Goal: Transaction & Acquisition: Book appointment/travel/reservation

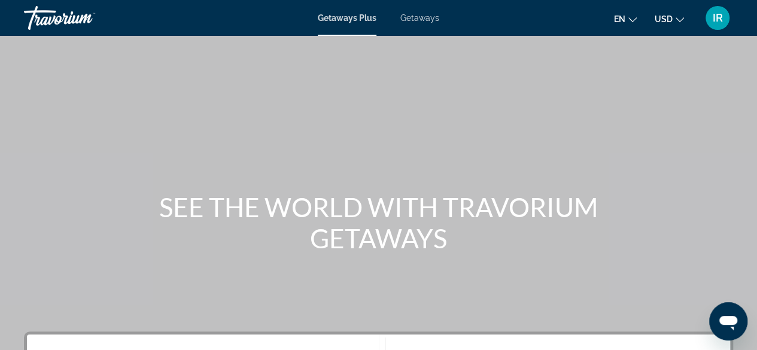
click at [673, 19] on button "USD USD ($) MXN (Mex$) CAD (Can$) GBP (£) EUR (€) AUD (A$) NZD (NZ$) CNY (CN¥)" at bounding box center [669, 18] width 29 height 17
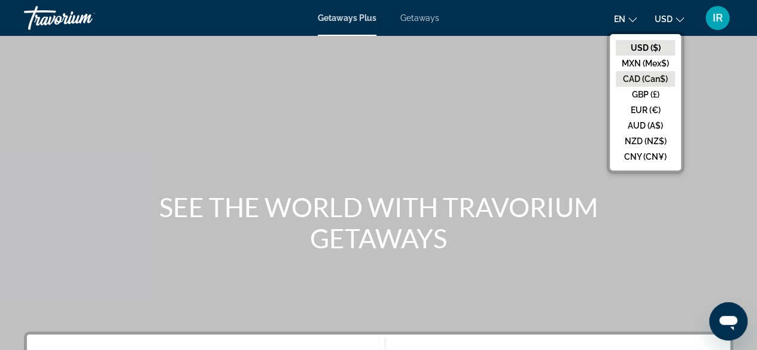
click at [648, 77] on button "CAD (Can$)" at bounding box center [645, 79] width 59 height 16
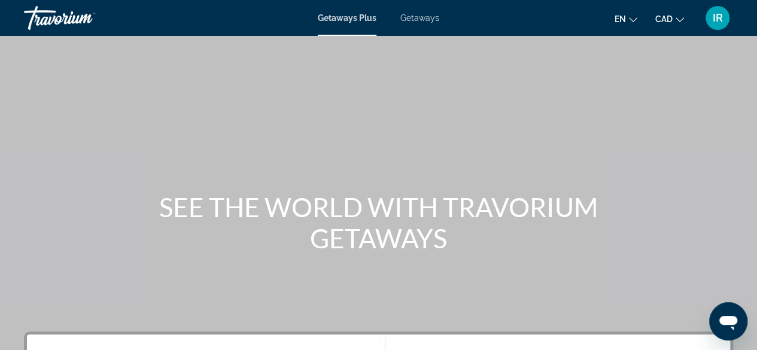
click at [632, 16] on icon "Change language" at bounding box center [633, 20] width 8 height 8
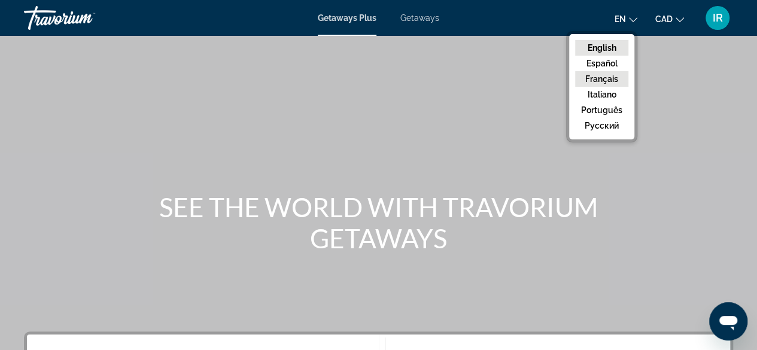
click at [615, 74] on button "Français" at bounding box center [601, 79] width 53 height 16
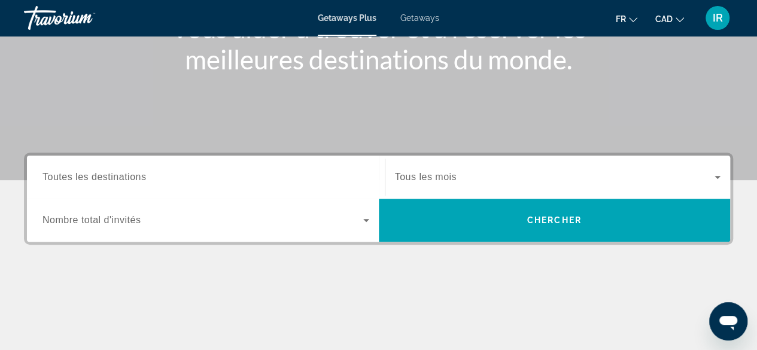
scroll to position [180, 0]
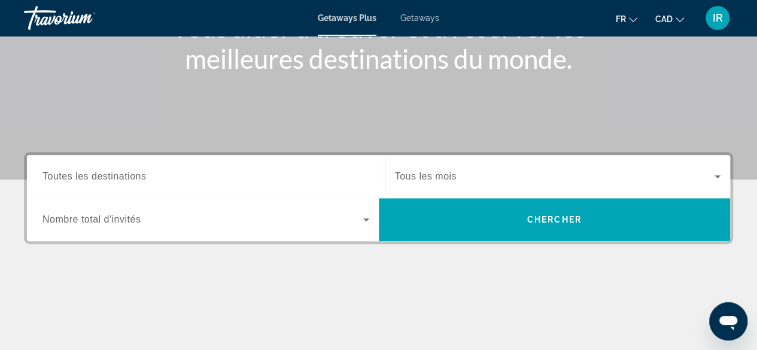
click at [308, 181] on input "Destination Toutes les destinations" at bounding box center [206, 177] width 327 height 14
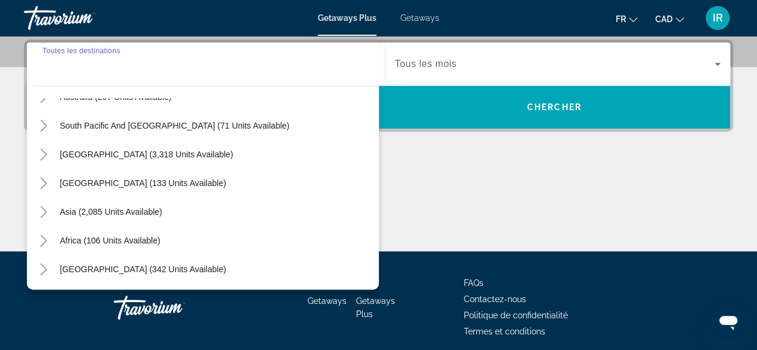
scroll to position [0, 0]
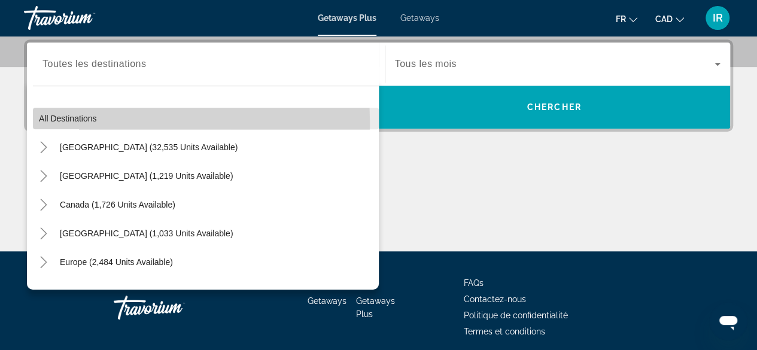
click at [72, 122] on span "All destinations" at bounding box center [68, 119] width 58 height 10
type input "**********"
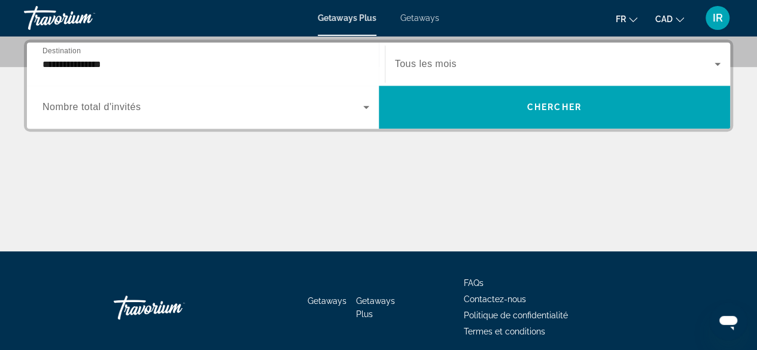
click at [89, 102] on span "Nombre total d'invités" at bounding box center [92, 107] width 98 height 10
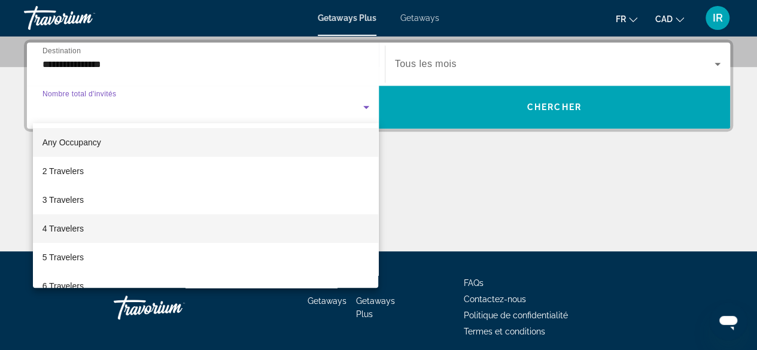
click at [60, 220] on mat-option "4 Travelers" at bounding box center [206, 228] width 346 height 29
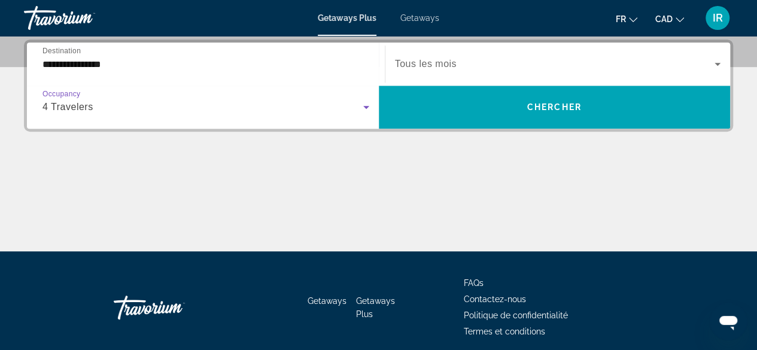
click at [523, 65] on span "Search widget" at bounding box center [555, 64] width 320 height 14
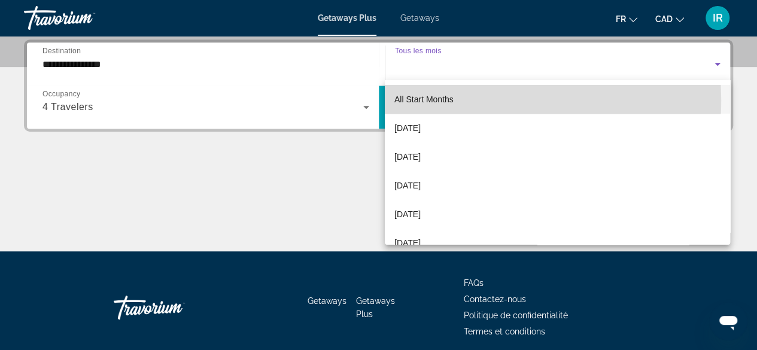
click at [429, 100] on span "All Start Months" at bounding box center [424, 100] width 59 height 10
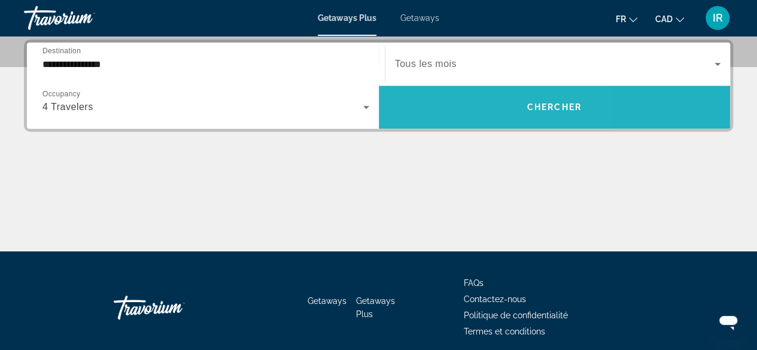
click at [444, 101] on span "Search widget" at bounding box center [555, 107] width 352 height 29
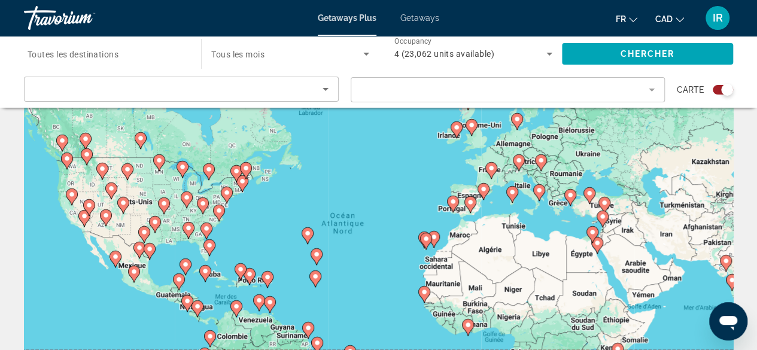
scroll to position [60, 0]
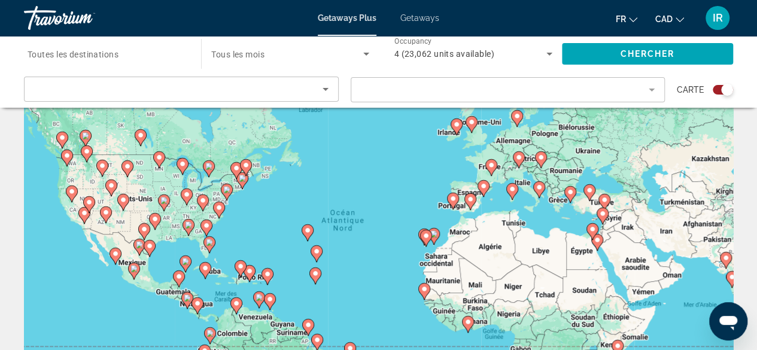
click at [431, 21] on span "Getaways" at bounding box center [420, 18] width 39 height 10
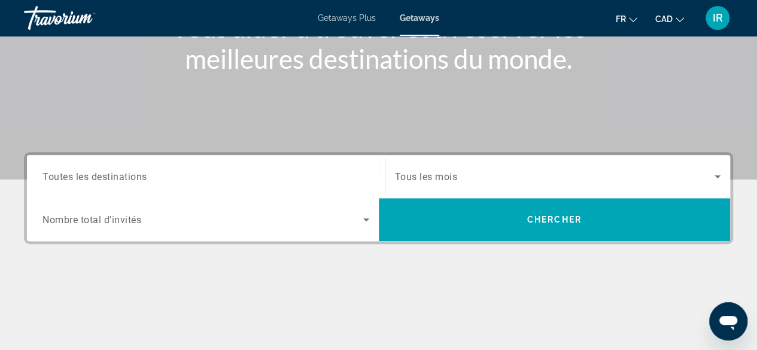
click at [154, 181] on input "Destination Toutes les destinations" at bounding box center [206, 177] width 327 height 14
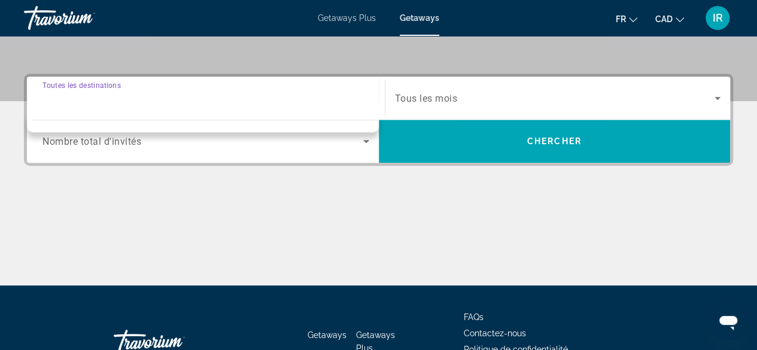
scroll to position [292, 0]
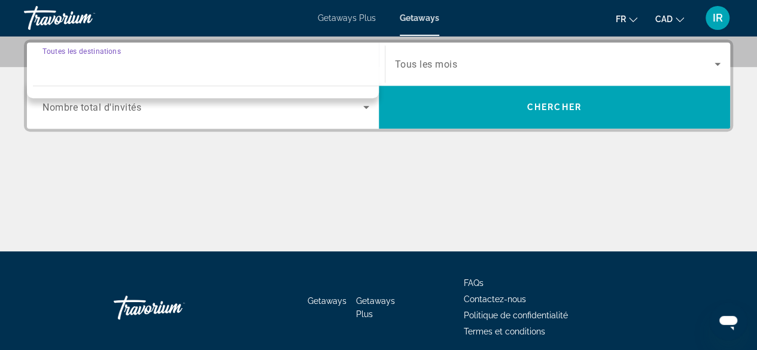
click at [41, 64] on div "Destination Toutes les destinations" at bounding box center [206, 64] width 346 height 34
click at [83, 58] on input "Destination Toutes les destinations" at bounding box center [206, 64] width 327 height 14
click at [430, 64] on span "Tous les mois" at bounding box center [426, 64] width 63 height 11
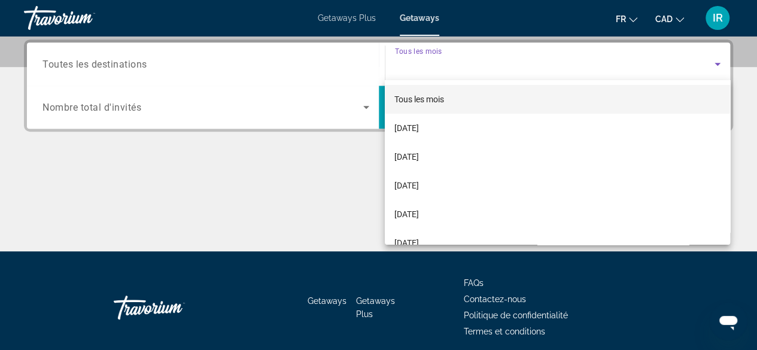
click at [219, 103] on div at bounding box center [378, 175] width 757 height 350
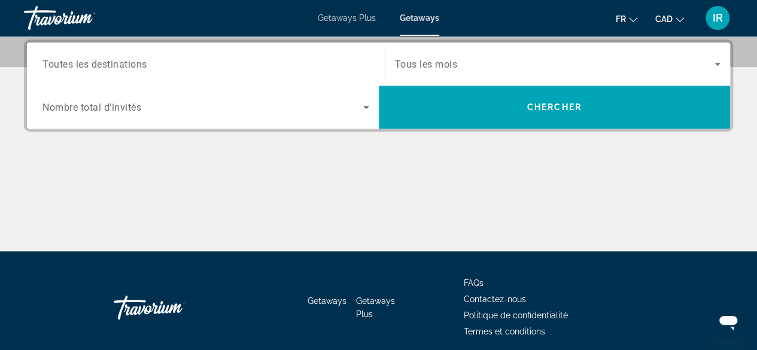
click at [213, 108] on span "Search widget" at bounding box center [203, 107] width 321 height 14
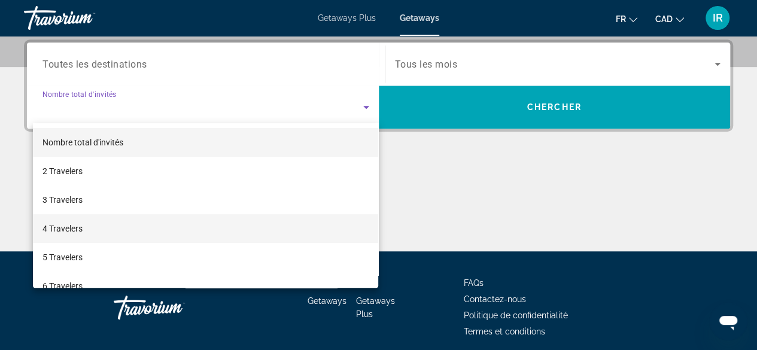
drag, startPoint x: 69, startPoint y: 225, endPoint x: 72, endPoint y: 219, distance: 7.0
click at [70, 225] on span "4 Travelers" at bounding box center [63, 229] width 40 height 14
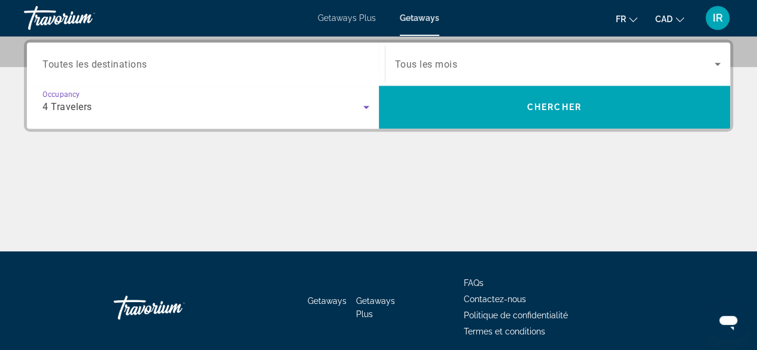
click at [108, 67] on span "Toutes les destinations" at bounding box center [95, 63] width 105 height 11
click at [108, 67] on input "Destination Toutes les destinations" at bounding box center [206, 64] width 327 height 14
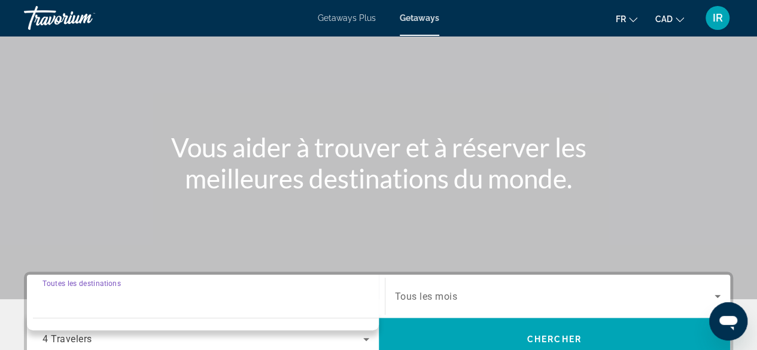
scroll to position [40, 0]
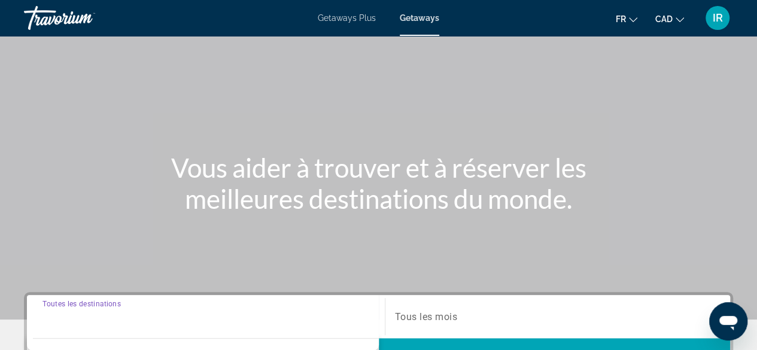
click at [631, 23] on button "fr English Español Français Italiano Português русский" at bounding box center [627, 18] width 22 height 17
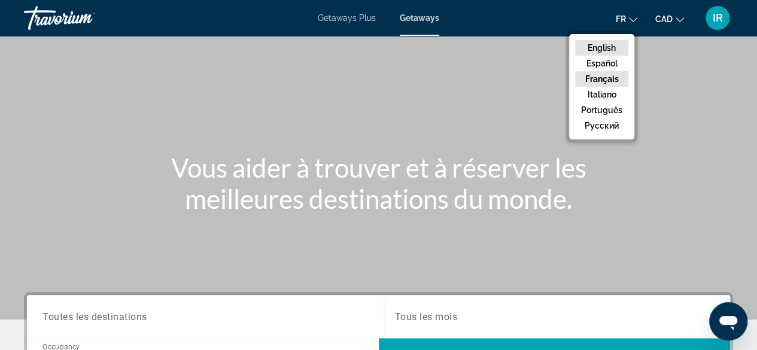
click at [614, 53] on button "English" at bounding box center [601, 48] width 53 height 16
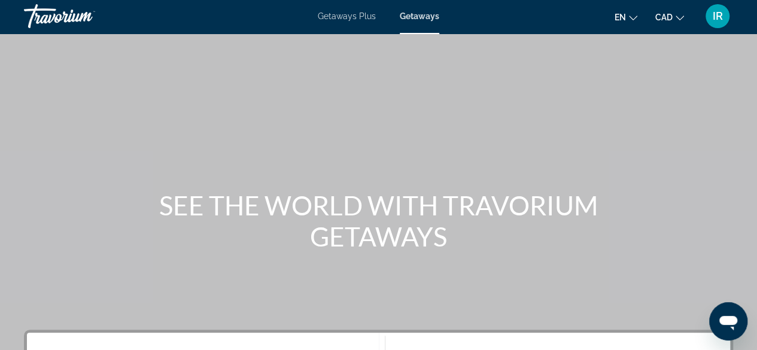
scroll to position [0, 0]
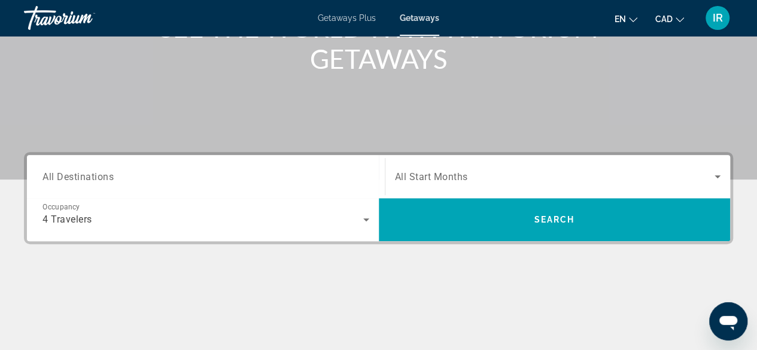
click at [79, 171] on span "All Destinations" at bounding box center [78, 176] width 71 height 11
click at [79, 171] on input "Destination All Destinations" at bounding box center [206, 177] width 327 height 14
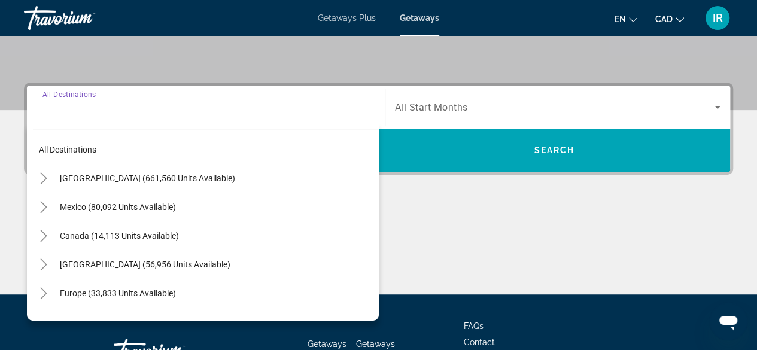
scroll to position [292, 0]
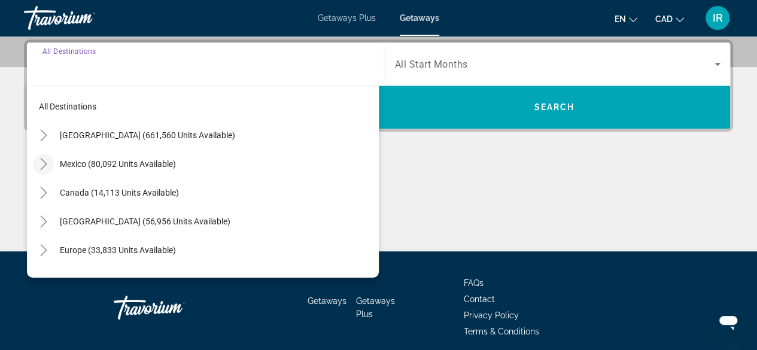
click at [38, 163] on icon "Toggle Mexico (80,092 units available)" at bounding box center [44, 164] width 12 height 12
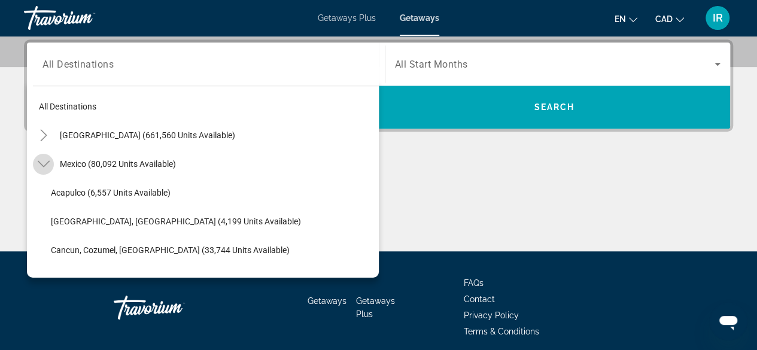
scroll to position [63, 0]
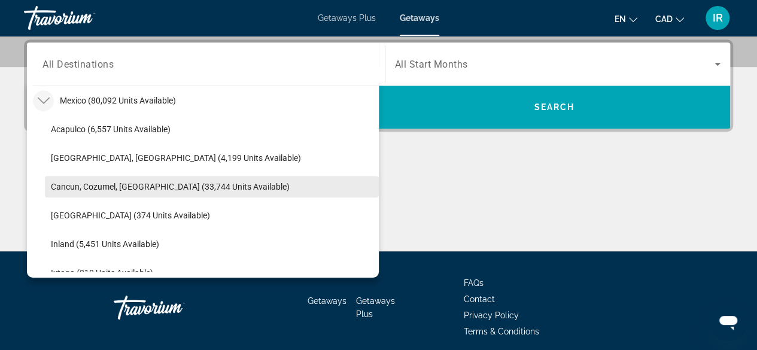
click at [103, 184] on span "Cancun, Cozumel, Riviera Maya (33,744 units available)" at bounding box center [170, 187] width 239 height 10
type input "**********"
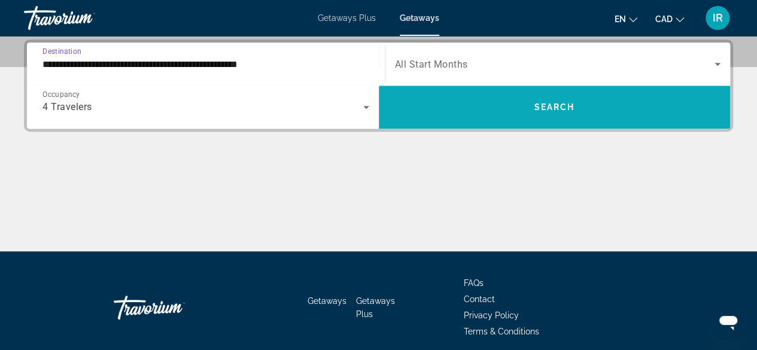
click at [419, 102] on span "Search widget" at bounding box center [555, 107] width 352 height 29
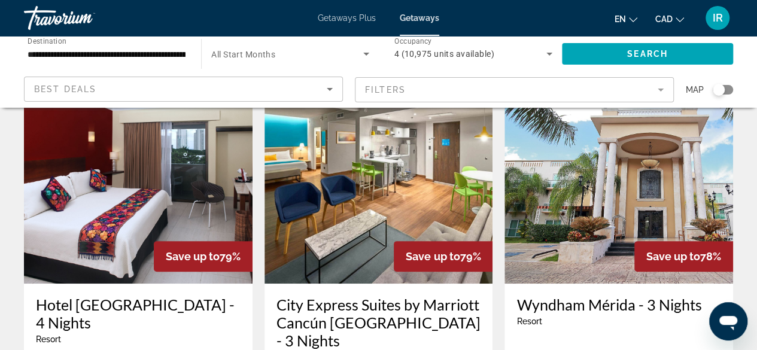
scroll to position [60, 0]
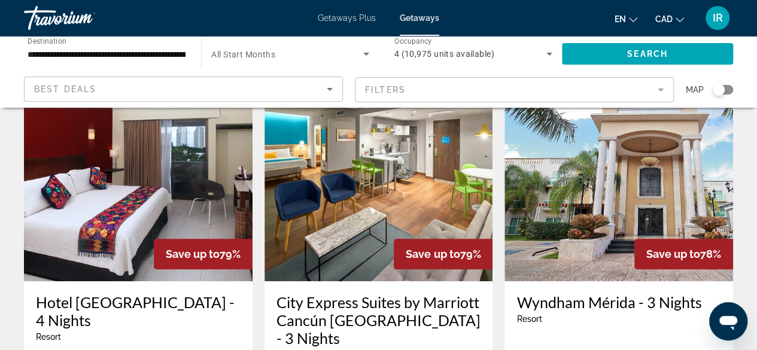
click at [397, 99] on mat-form-field "Filters" at bounding box center [514, 89] width 319 height 25
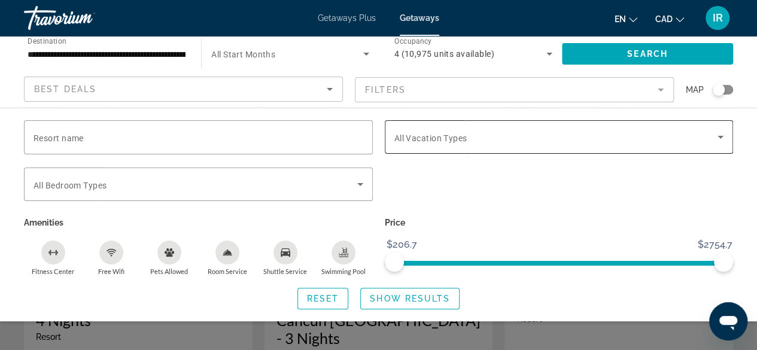
click at [419, 144] on div "Search widget" at bounding box center [560, 137] width 330 height 34
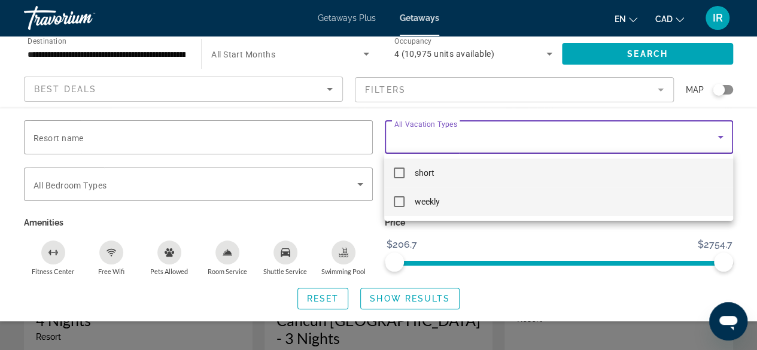
click at [396, 202] on mat-pseudo-checkbox at bounding box center [399, 201] width 11 height 11
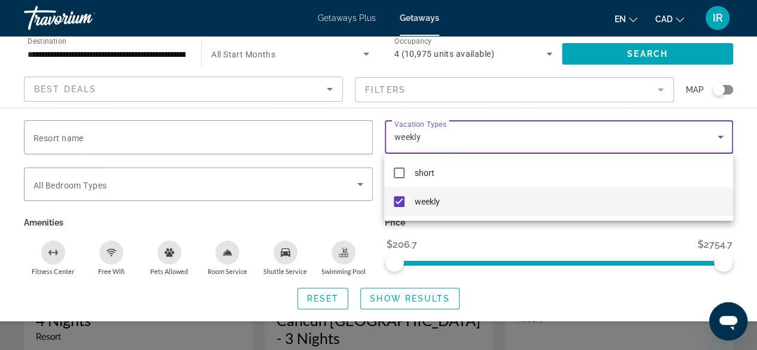
click at [405, 302] on div at bounding box center [378, 175] width 757 height 350
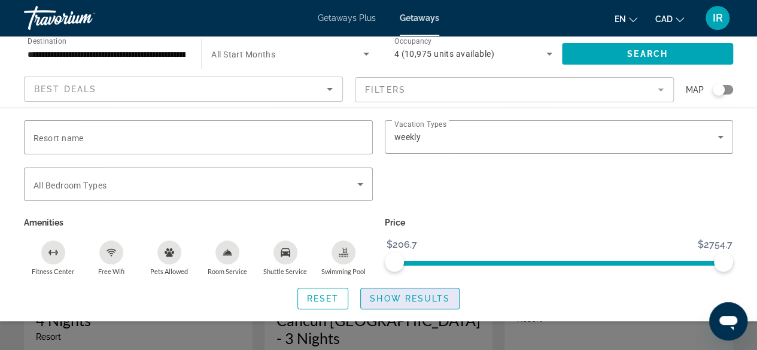
click at [405, 296] on span "Show Results" at bounding box center [410, 299] width 80 height 10
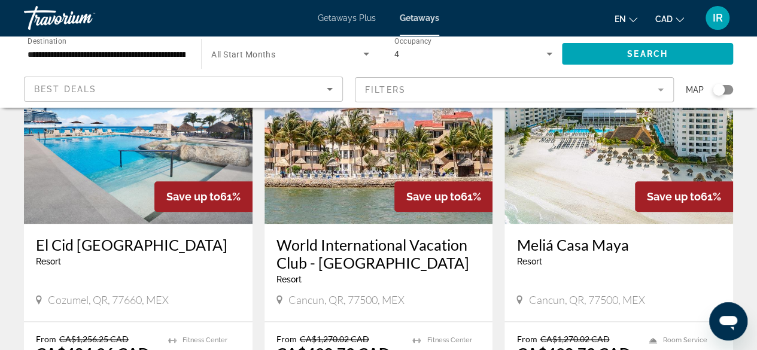
scroll to position [599, 0]
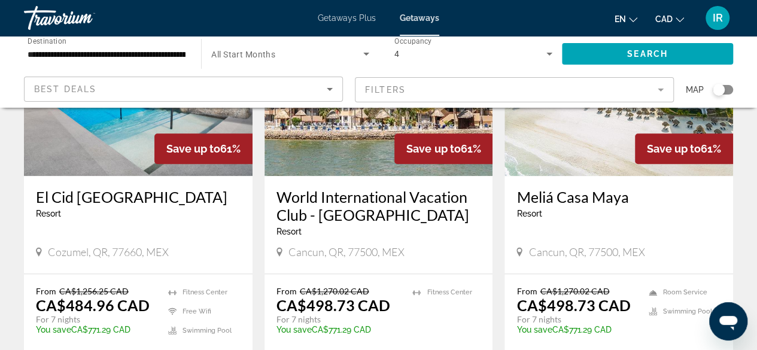
click at [126, 188] on h3 "El Cid La Ceiba Beach Resort" at bounding box center [138, 197] width 205 height 18
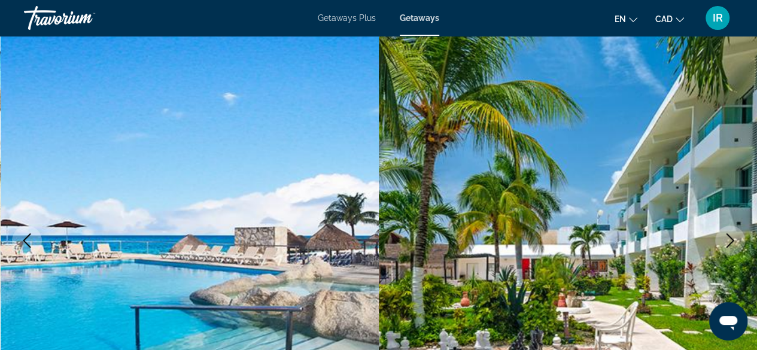
scroll to position [60, 0]
